Goal: Task Accomplishment & Management: Use online tool/utility

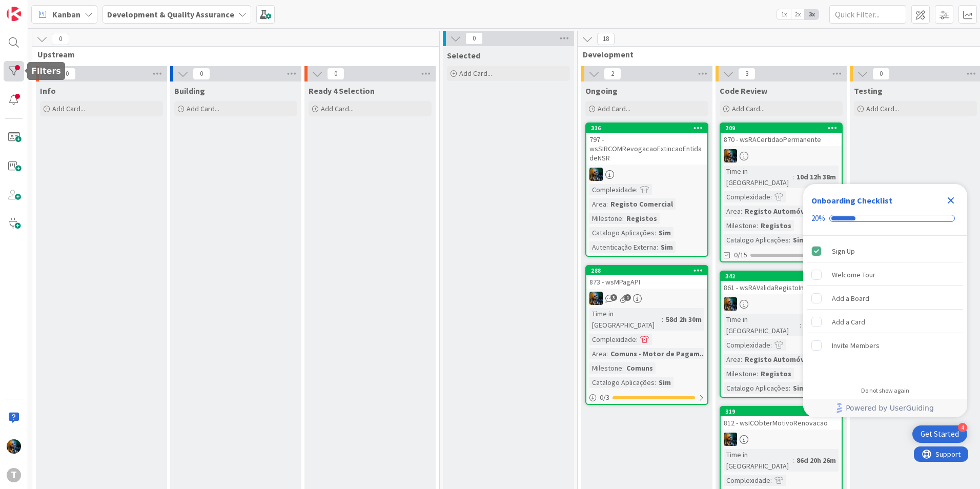
click at [20, 74] on div at bounding box center [14, 71] width 20 height 20
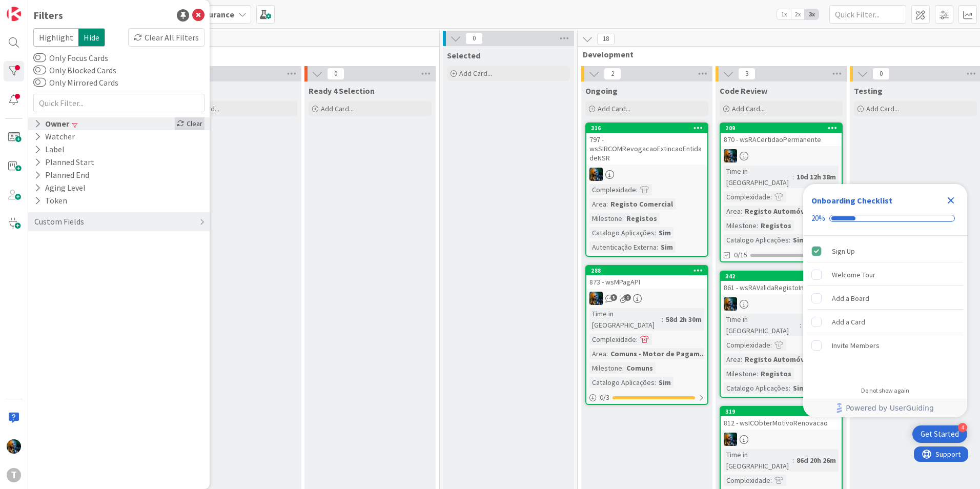
click at [178, 123] on icon at bounding box center [180, 123] width 7 height 7
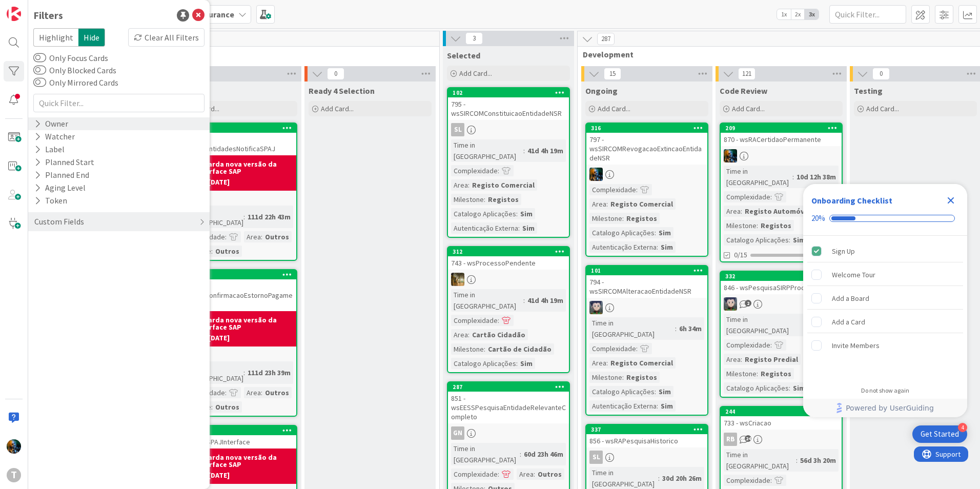
click at [66, 120] on div "Owner" at bounding box center [51, 123] width 36 height 13
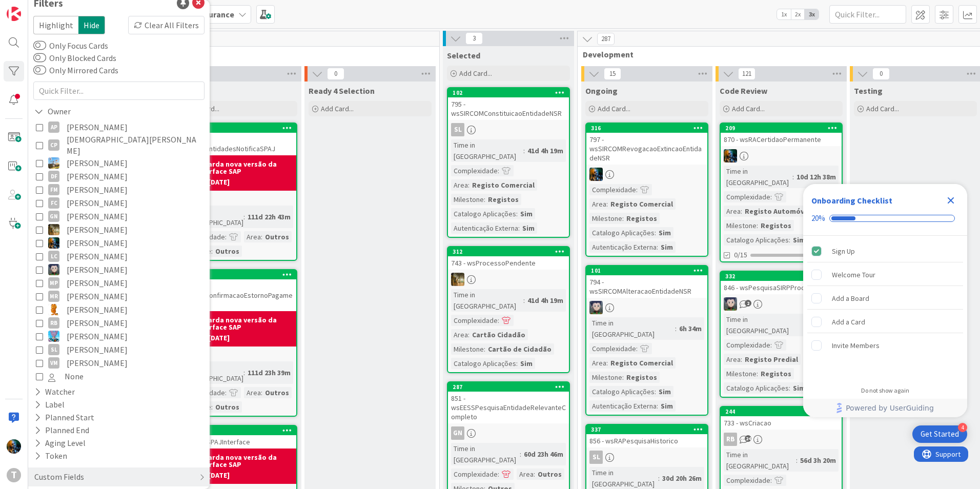
scroll to position [13, 0]
click at [39, 345] on icon at bounding box center [39, 348] width 7 height 7
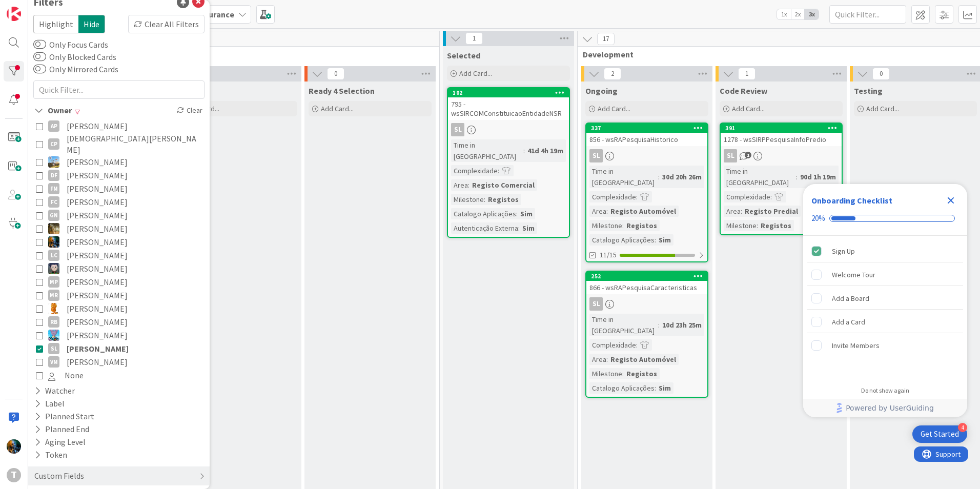
click at [39, 345] on icon at bounding box center [39, 348] width 7 height 7
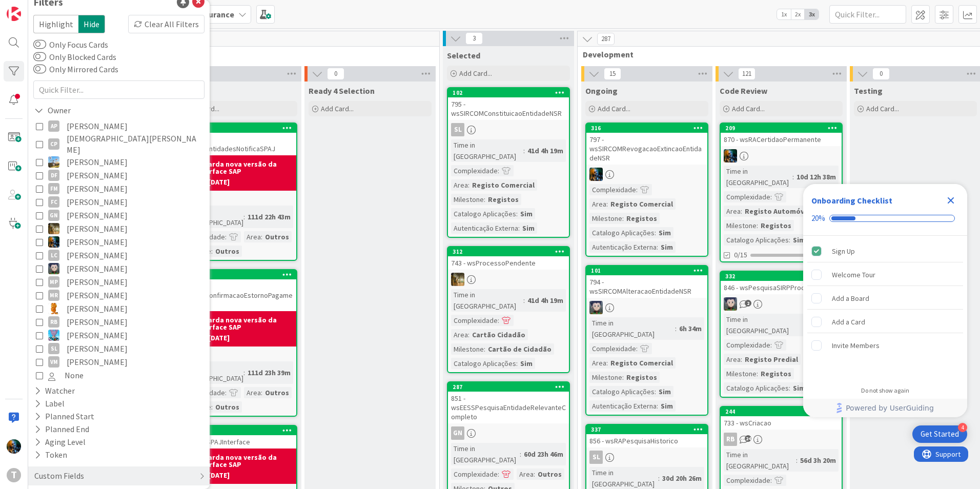
click at [35, 274] on div "AP Alceu Pimentel Filho CP Cristiano Pires Diego Gomes DF Dora Filipe FM Fillip…" at bounding box center [118, 250] width 171 height 267
click at [38, 278] on icon at bounding box center [39, 281] width 7 height 7
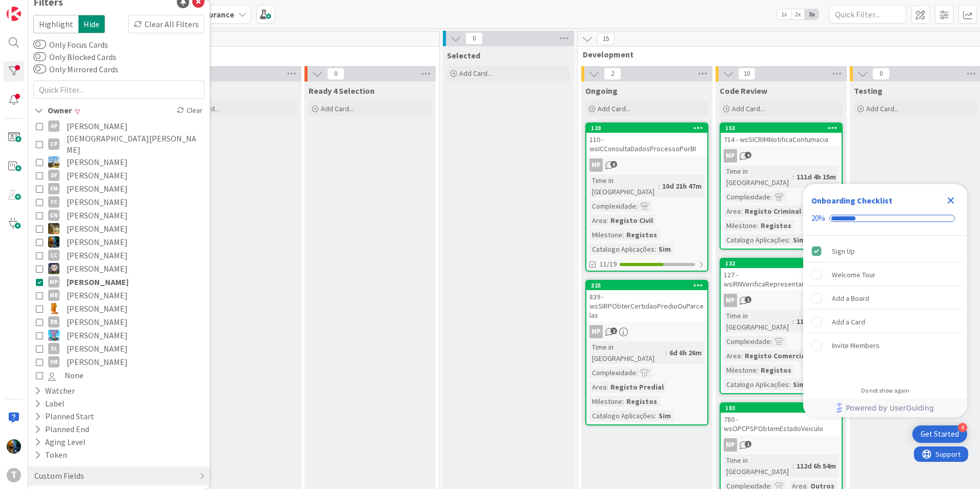
click at [38, 278] on icon at bounding box center [39, 281] width 7 height 7
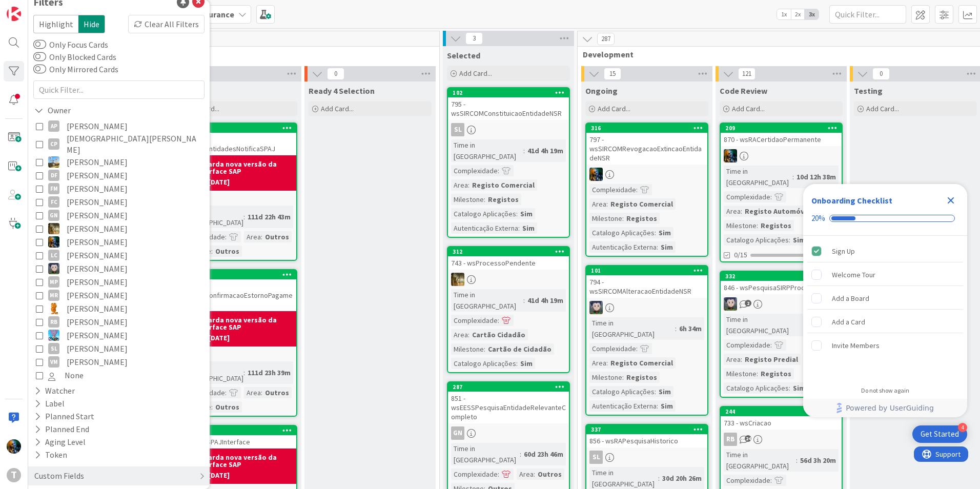
click at [39, 225] on icon at bounding box center [39, 228] width 7 height 7
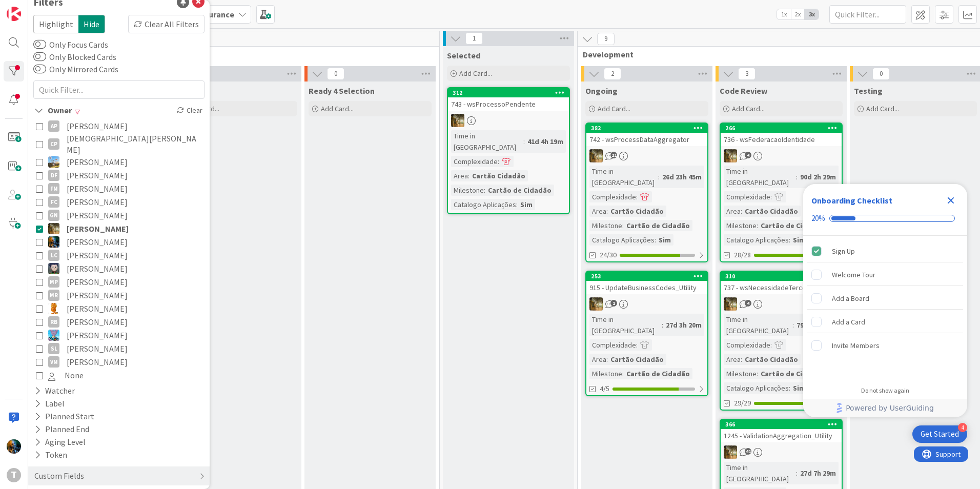
click at [39, 225] on icon at bounding box center [39, 228] width 7 height 7
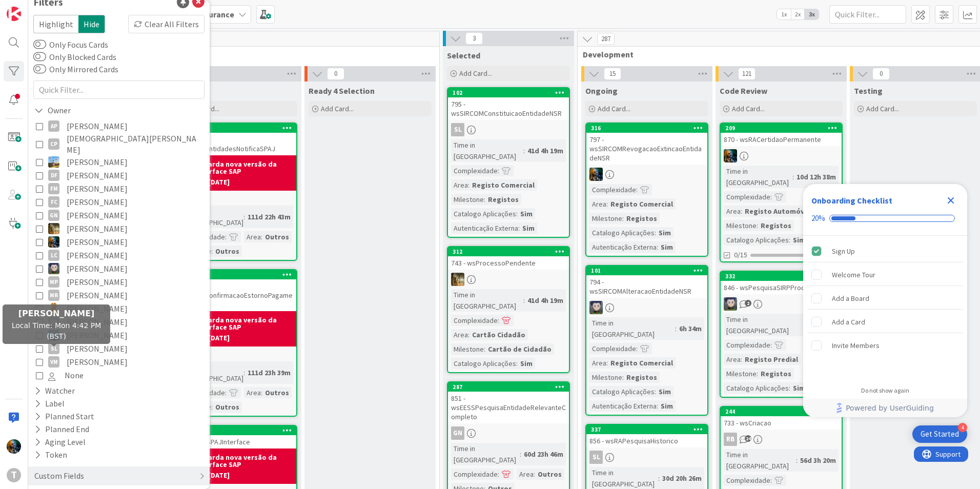
click at [43, 355] on button "VM Vitor Martins" at bounding box center [119, 361] width 166 height 13
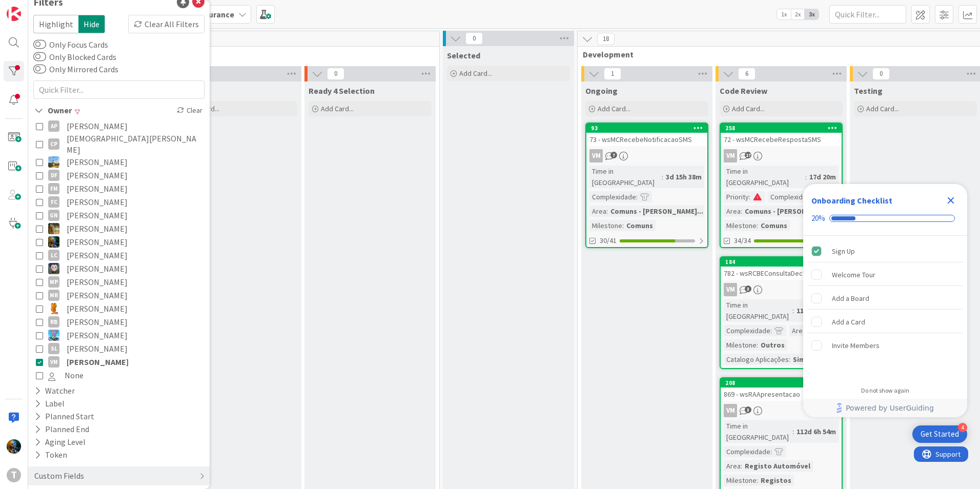
click at [43, 355] on button "VM Vitor Martins" at bounding box center [119, 361] width 166 height 13
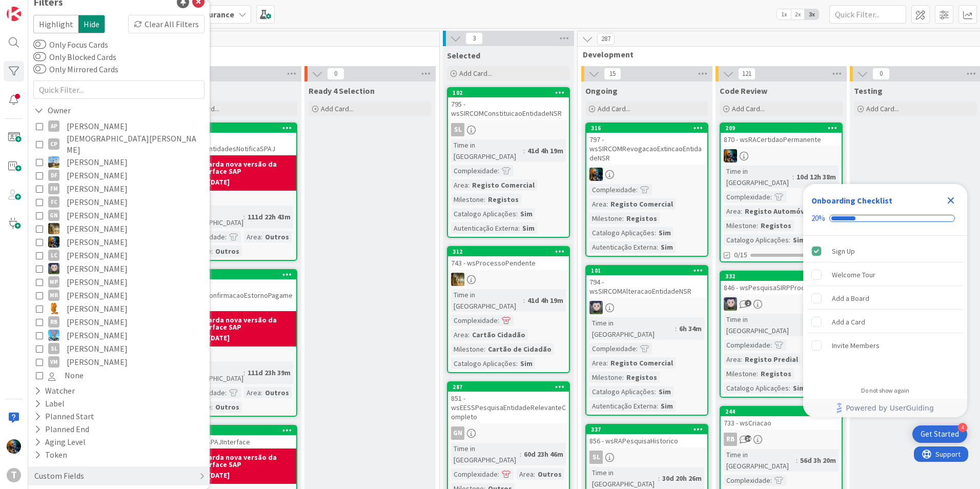
click at [951, 200] on icon "Close Checklist" at bounding box center [950, 200] width 7 height 7
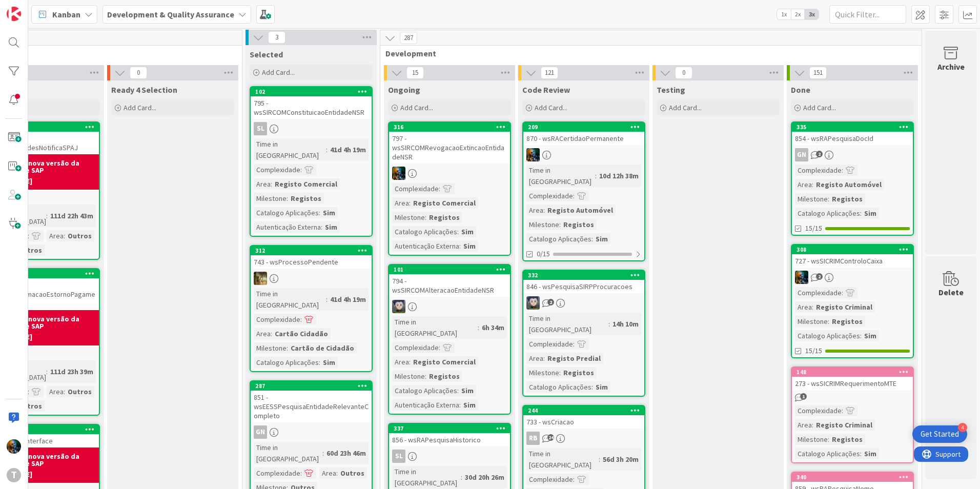
scroll to position [0, 205]
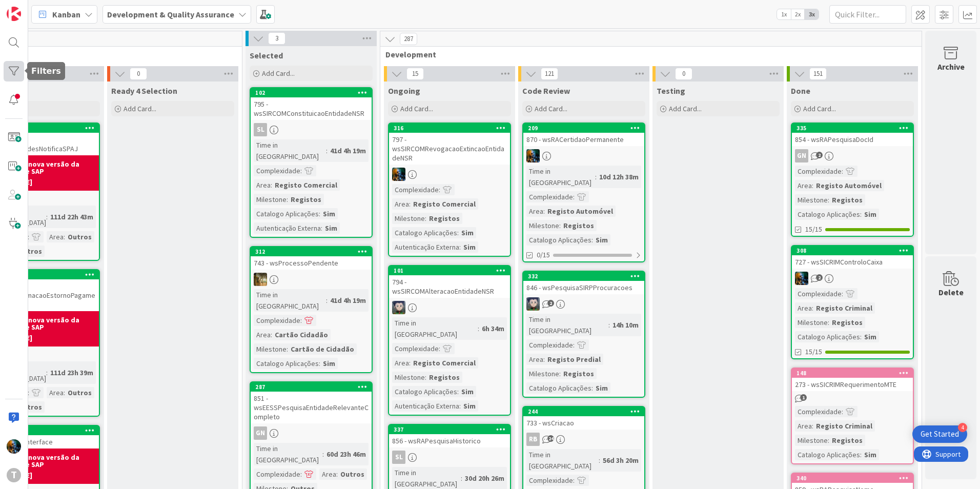
click at [7, 73] on div at bounding box center [14, 71] width 20 height 20
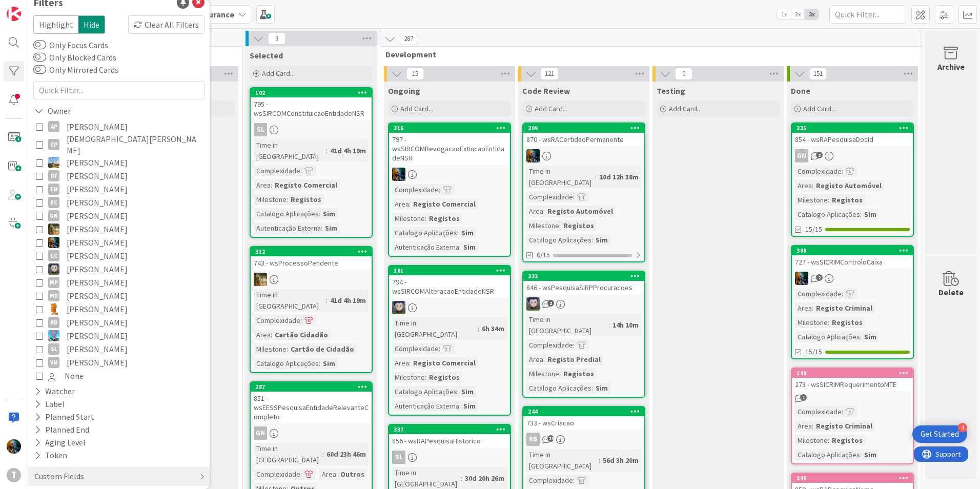
scroll to position [13, 0]
click at [40, 212] on icon at bounding box center [39, 215] width 7 height 7
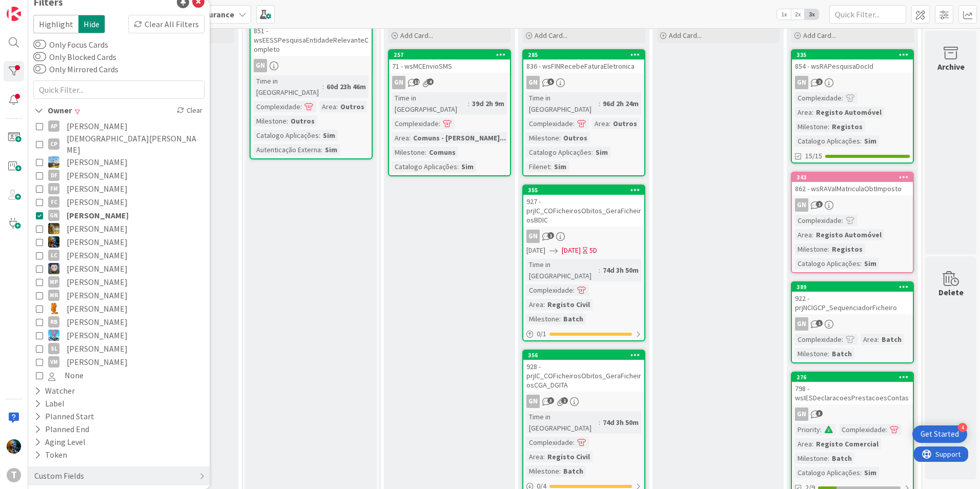
scroll to position [0, 205]
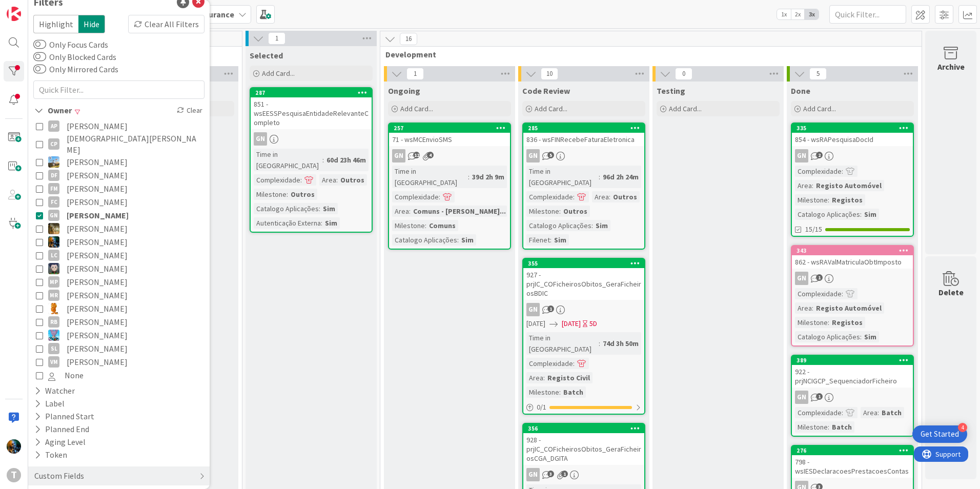
click at [41, 212] on icon at bounding box center [39, 215] width 7 height 7
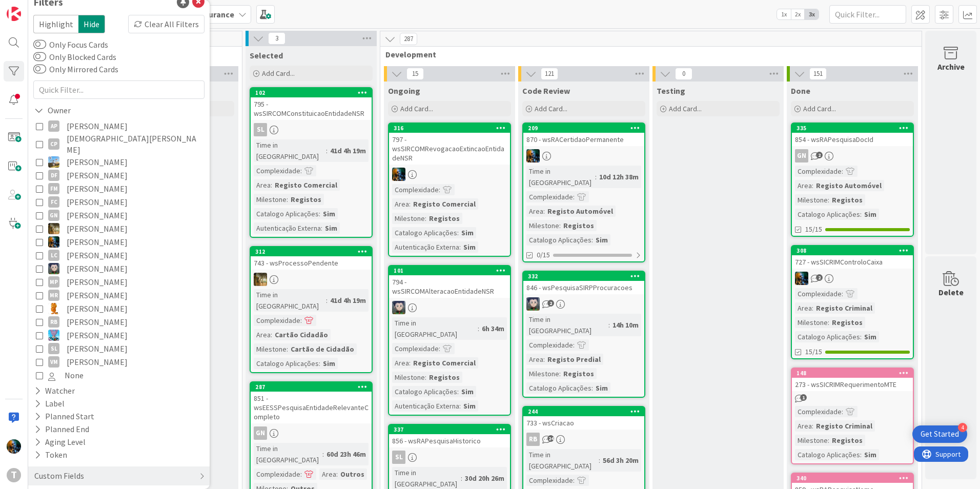
click at [37, 345] on icon at bounding box center [39, 348] width 7 height 7
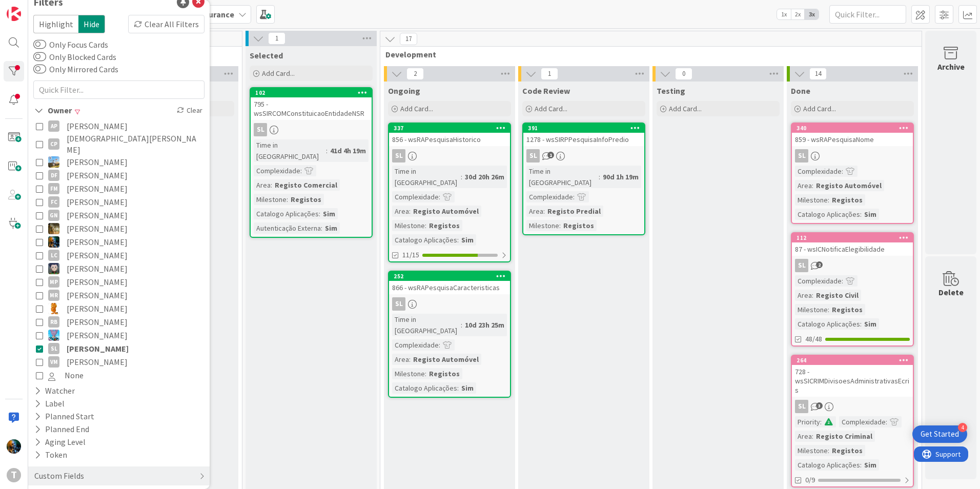
click at [37, 345] on icon at bounding box center [39, 348] width 7 height 7
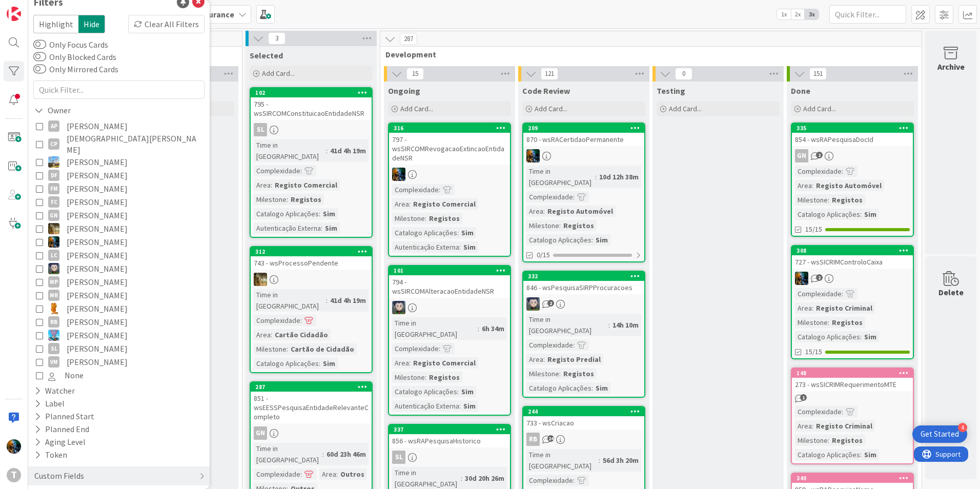
click at [37, 345] on icon at bounding box center [39, 348] width 7 height 7
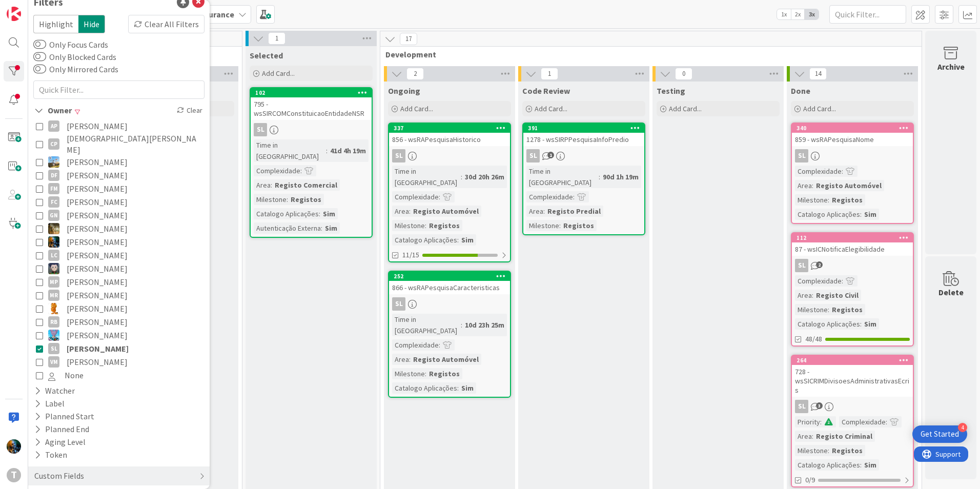
click at [37, 345] on icon at bounding box center [39, 348] width 7 height 7
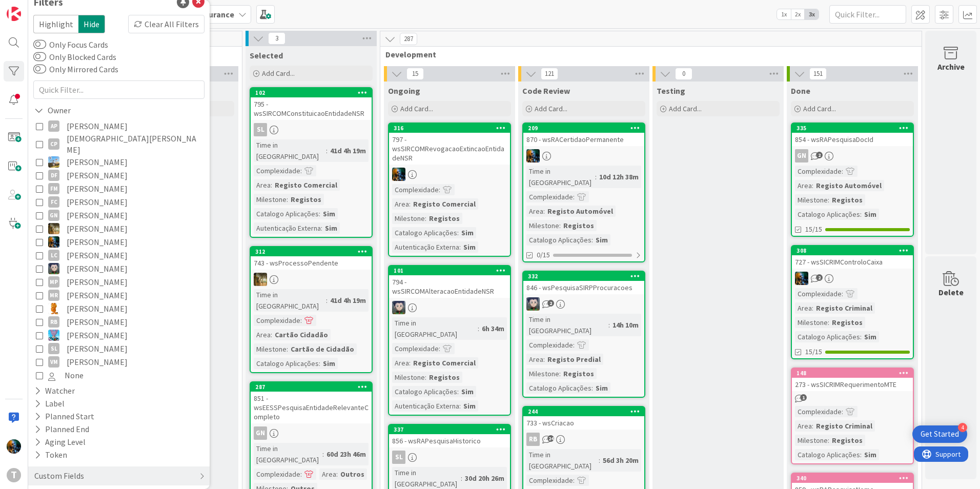
click at [38, 238] on icon at bounding box center [39, 241] width 7 height 7
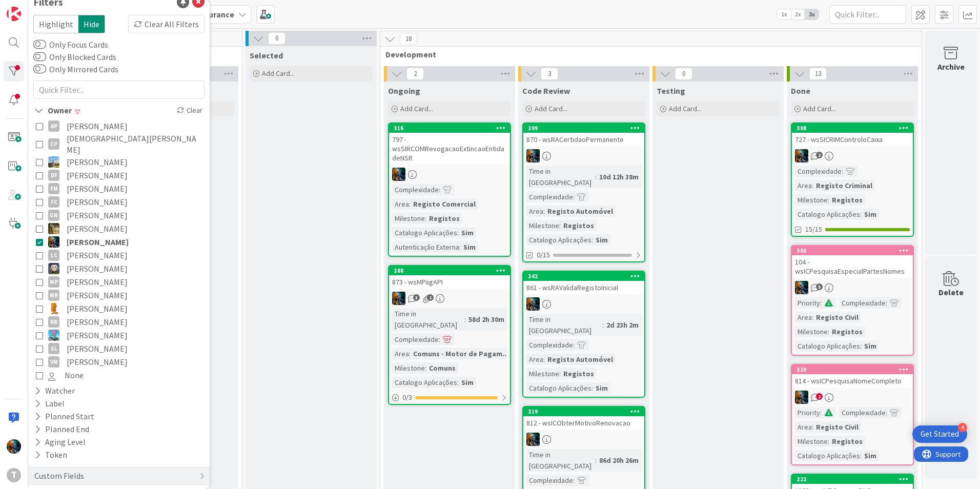
click at [38, 238] on icon at bounding box center [39, 241] width 7 height 7
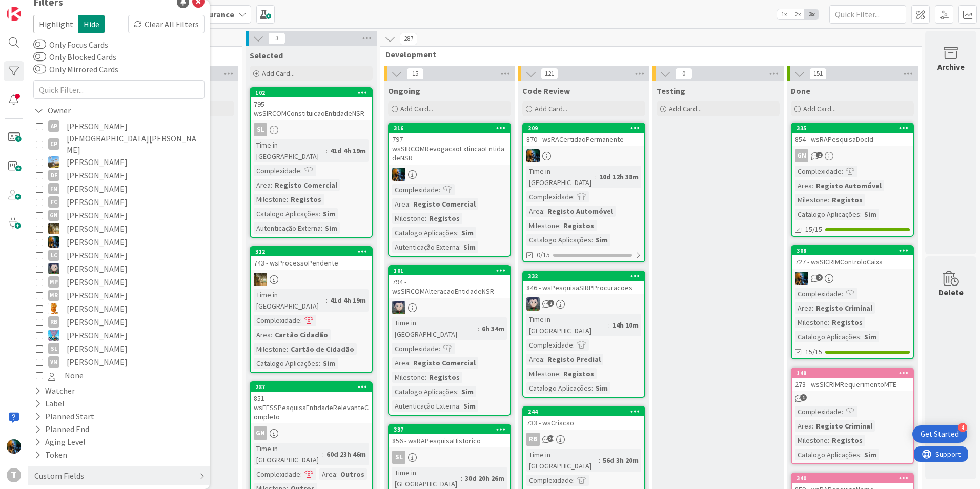
click at [39, 345] on icon at bounding box center [39, 348] width 7 height 7
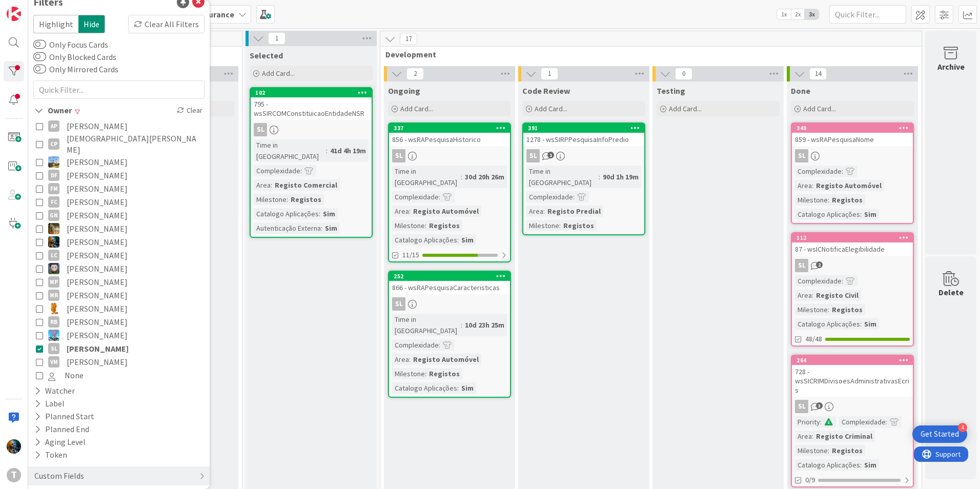
click at [39, 345] on icon at bounding box center [39, 348] width 7 height 7
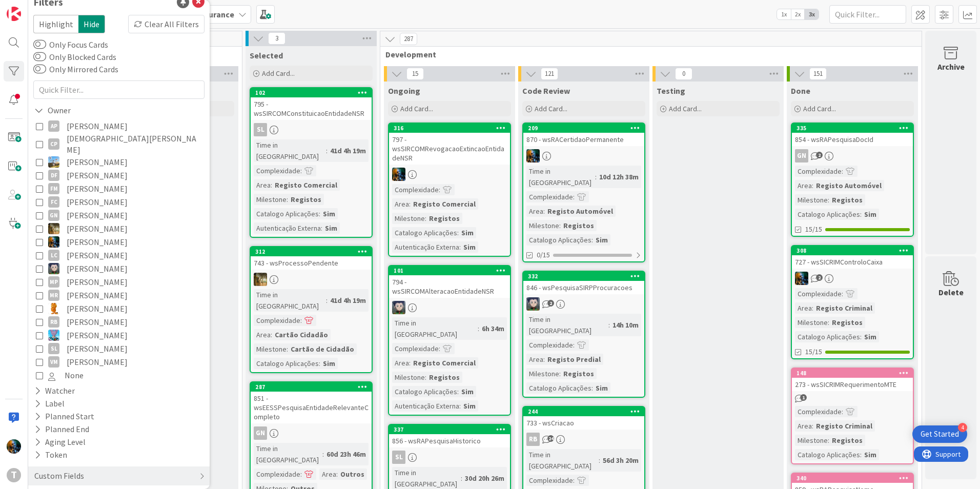
click at [39, 238] on icon at bounding box center [39, 241] width 7 height 7
